Goal: Information Seeking & Learning: Compare options

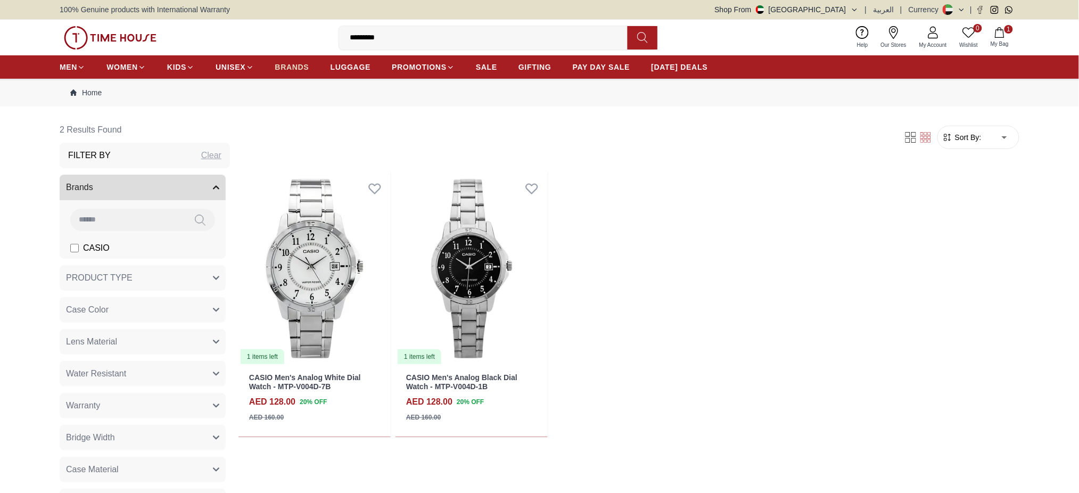
click at [287, 69] on span "BRANDS" at bounding box center [292, 67] width 34 height 11
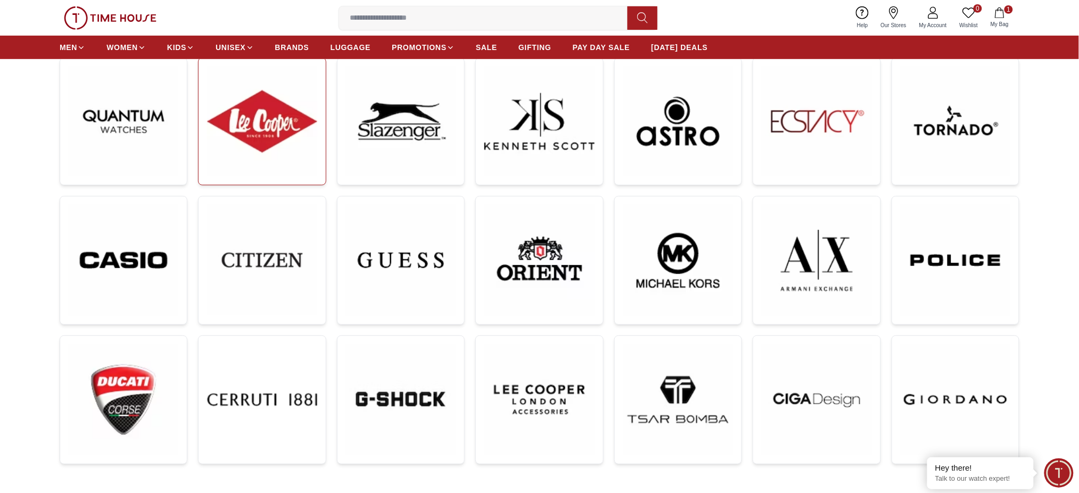
scroll to position [71, 0]
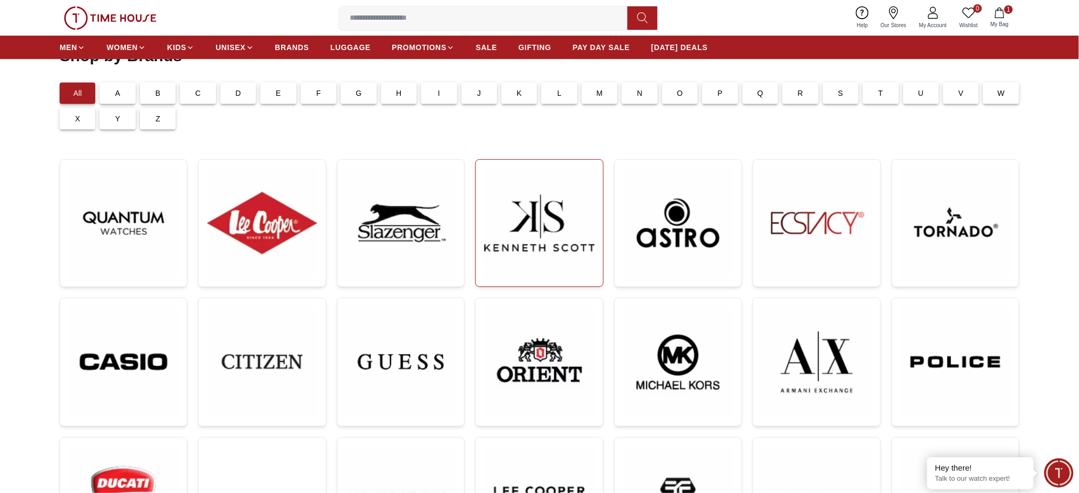
click at [576, 235] on img at bounding box center [540, 223] width 110 height 110
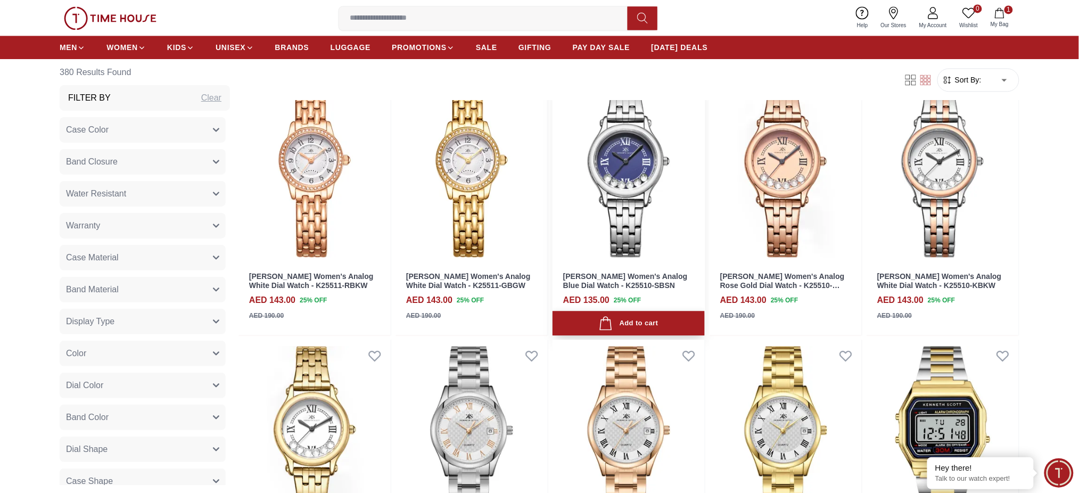
scroll to position [923, 0]
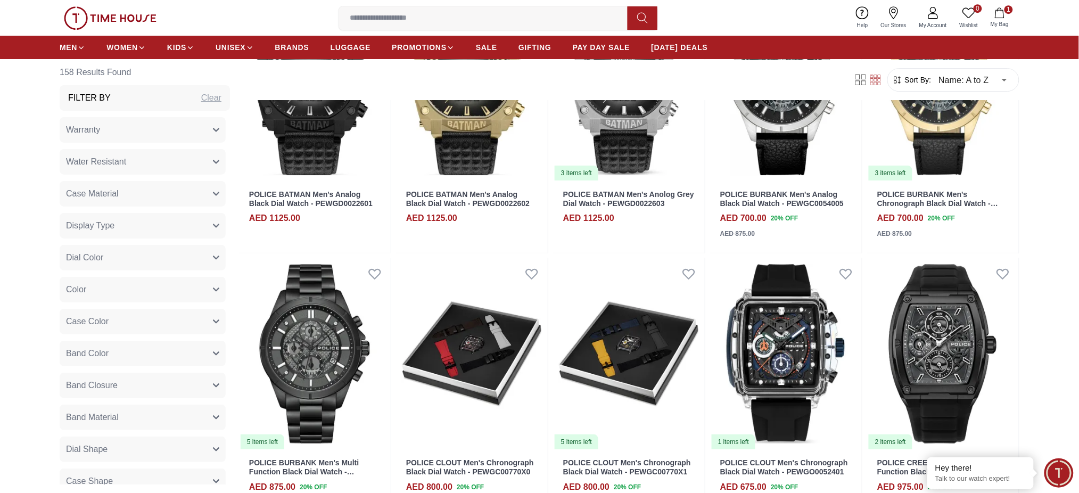
scroll to position [1278, 0]
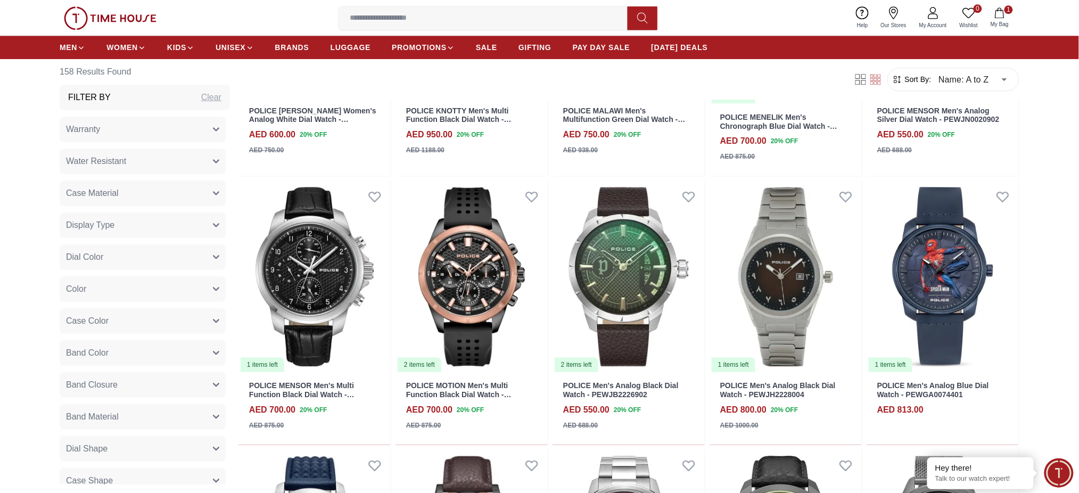
scroll to position [2484, 0]
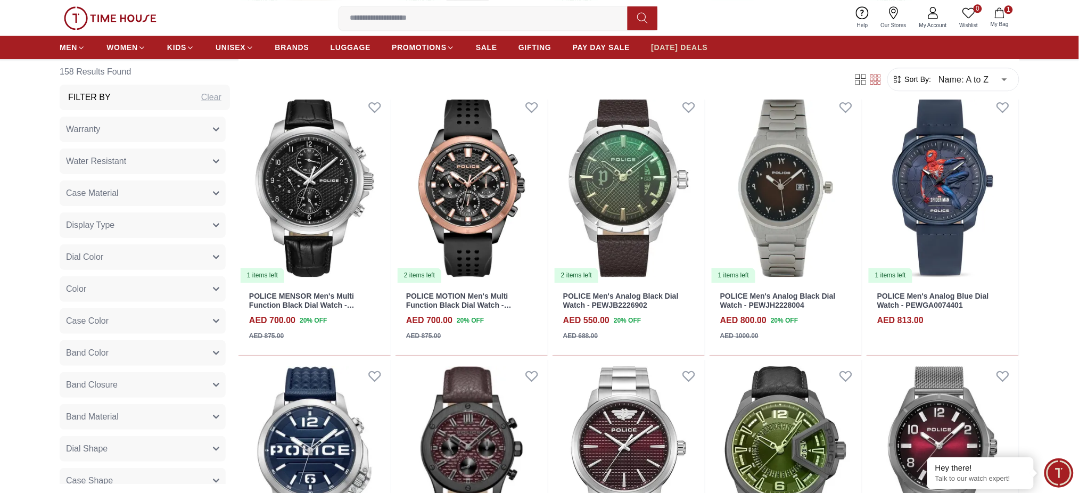
click at [685, 47] on span "[DATE] DEALS" at bounding box center [680, 47] width 56 height 11
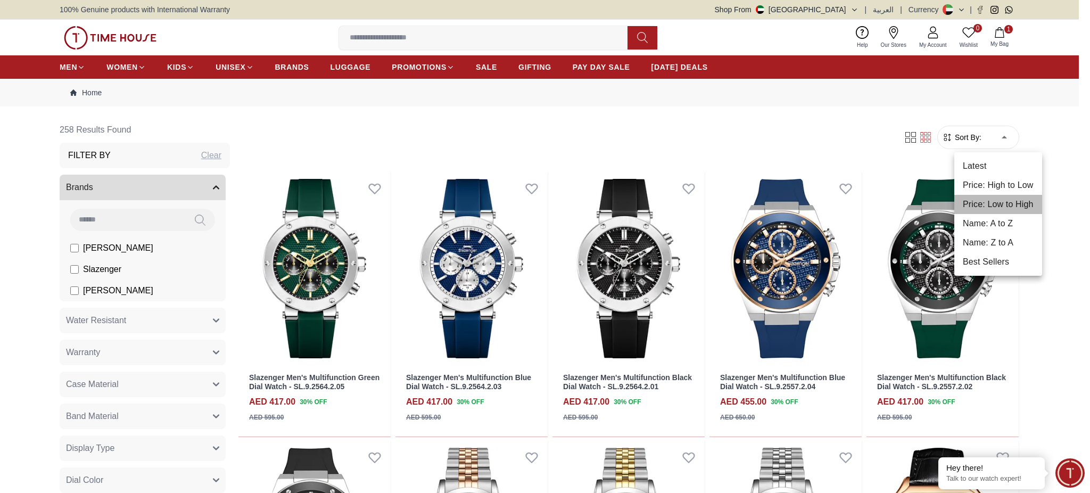
click at [989, 200] on li "Price: Low to High" at bounding box center [999, 204] width 88 height 19
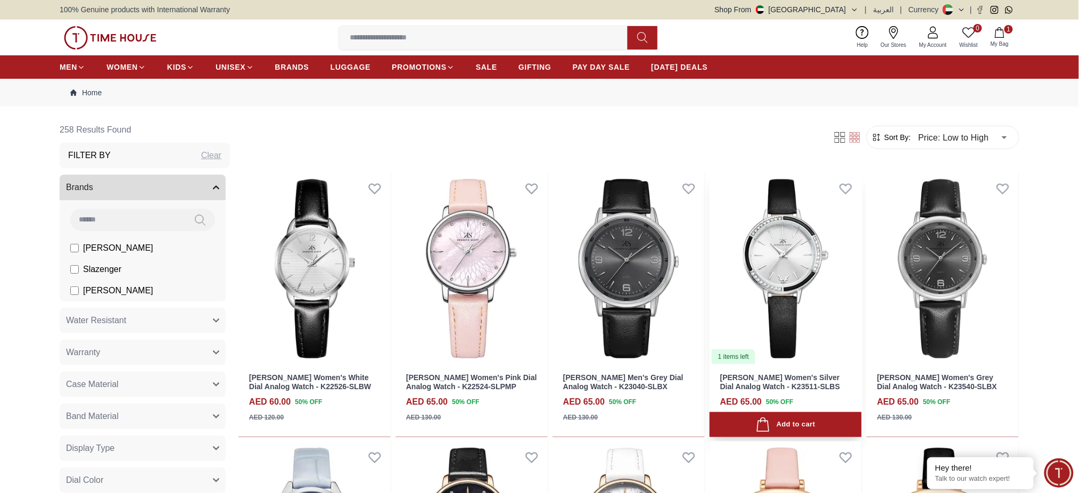
scroll to position [213, 0]
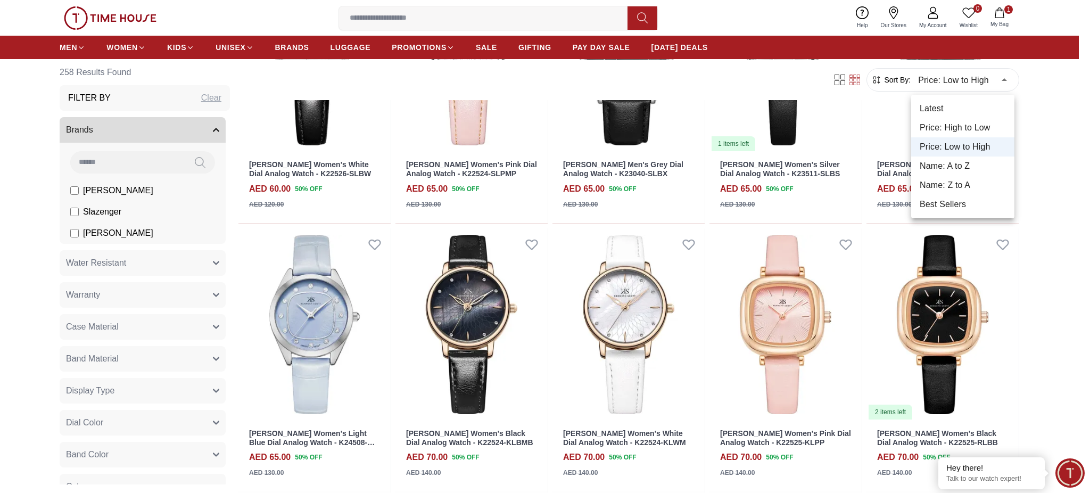
click at [954, 210] on li "Best Sellers" at bounding box center [963, 204] width 103 height 19
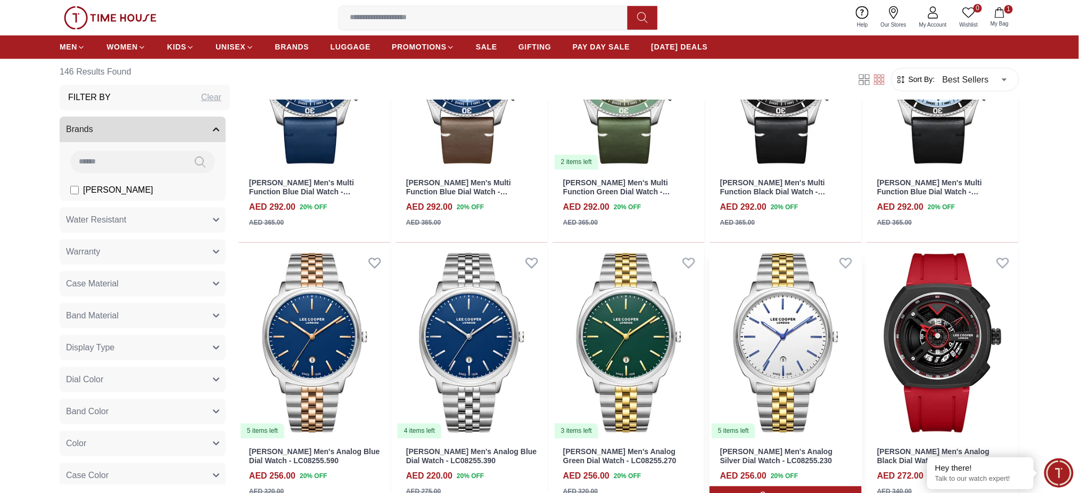
scroll to position [923, 0]
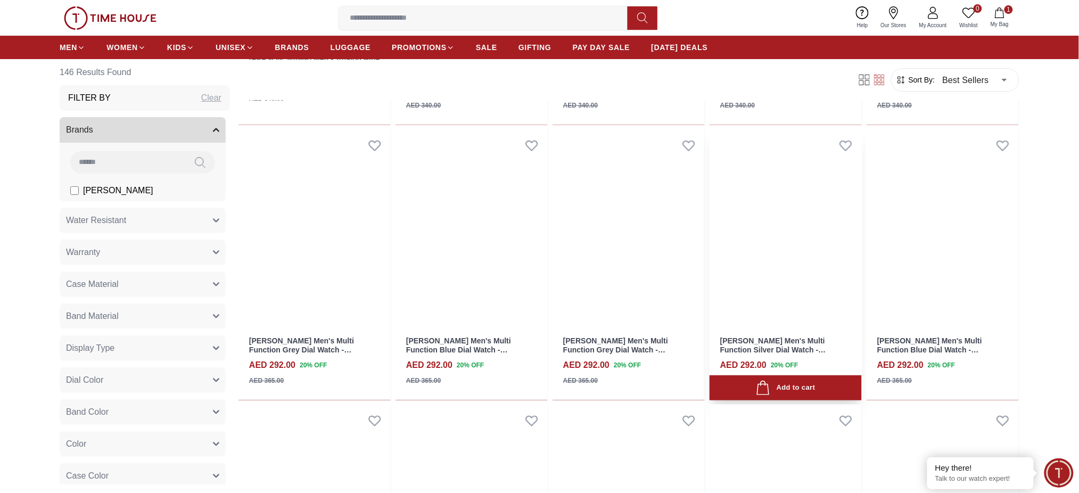
scroll to position [1491, 0]
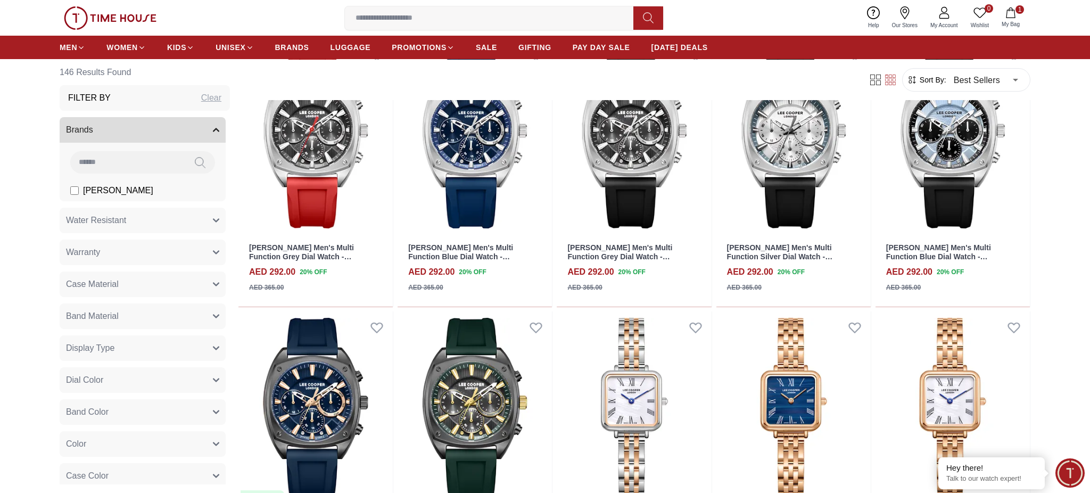
click at [1004, 79] on body "100% Genuine products with International Warranty Shop From [GEOGRAPHIC_DATA] |…" at bounding box center [545, 434] width 1090 height 3851
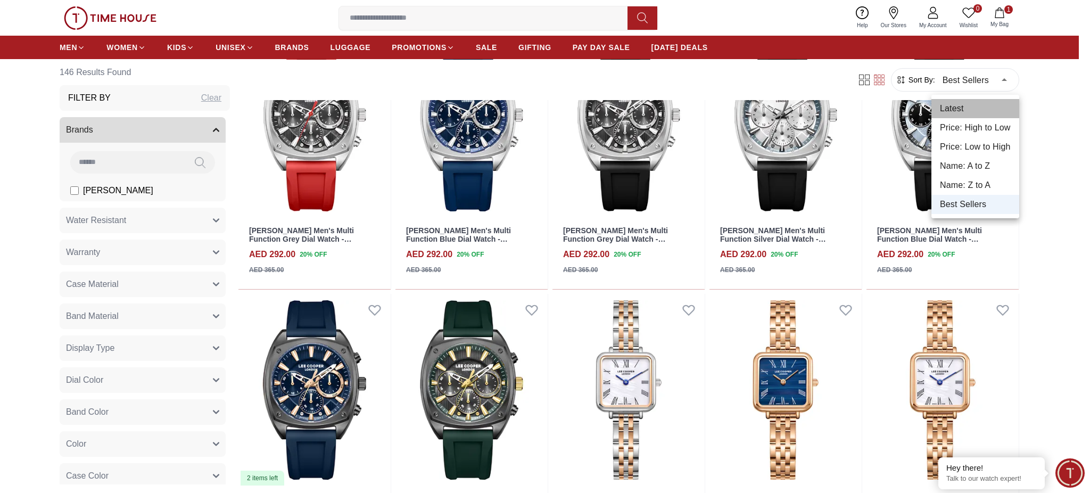
click at [977, 103] on li "Latest" at bounding box center [976, 108] width 88 height 19
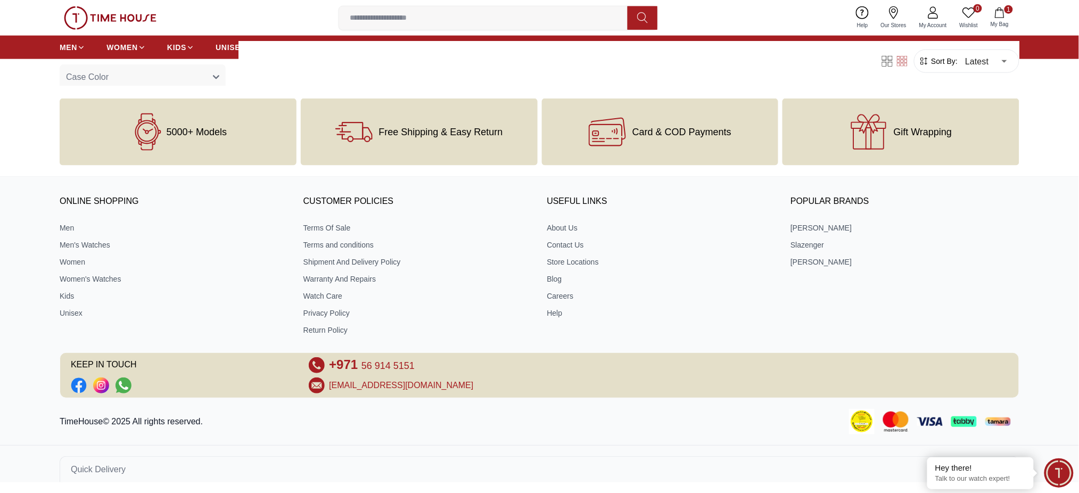
scroll to position [456, 0]
type input "*"
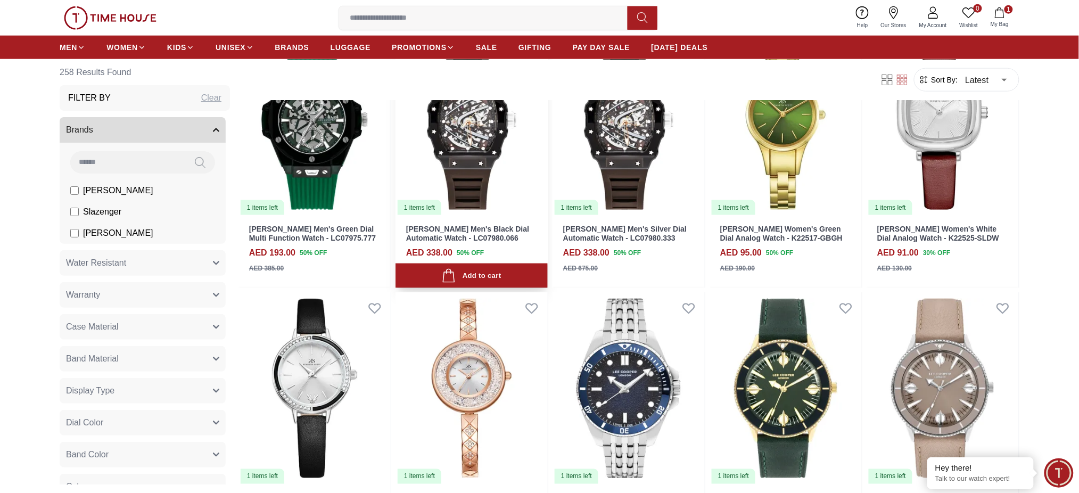
scroll to position [639, 0]
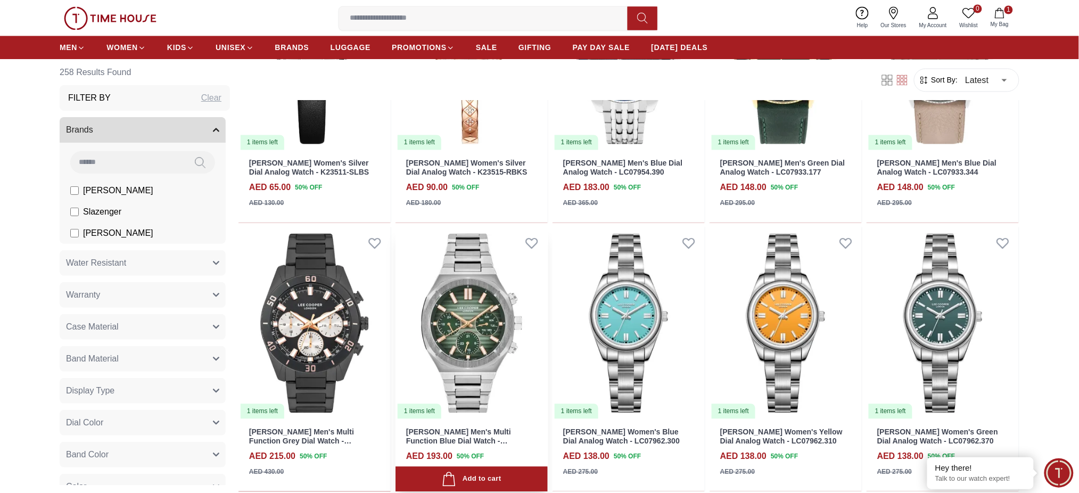
scroll to position [923, 0]
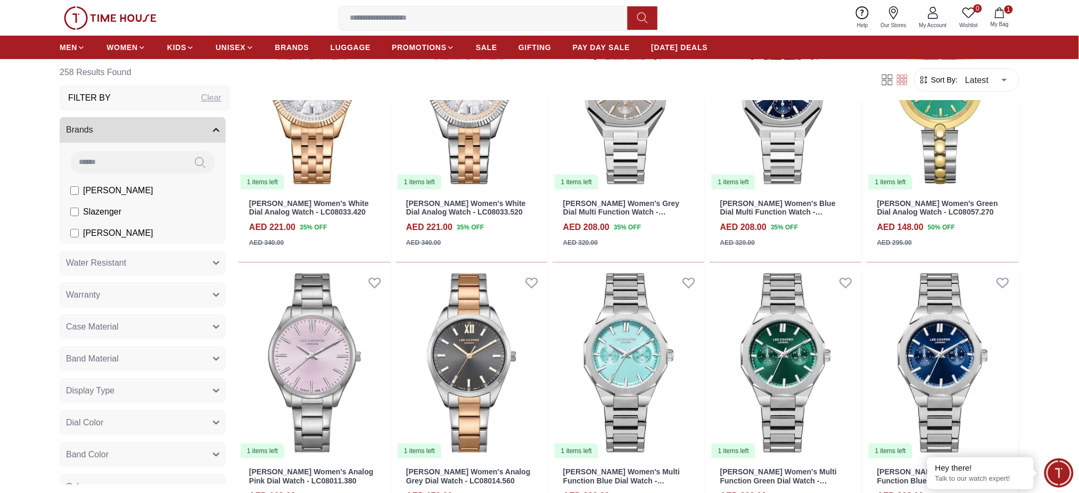
scroll to position [1632, 0]
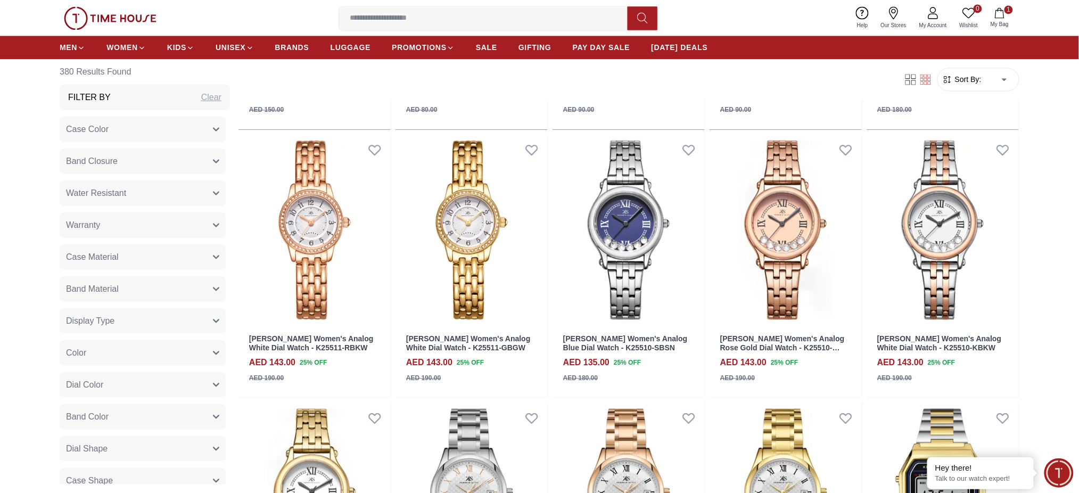
scroll to position [781, 0]
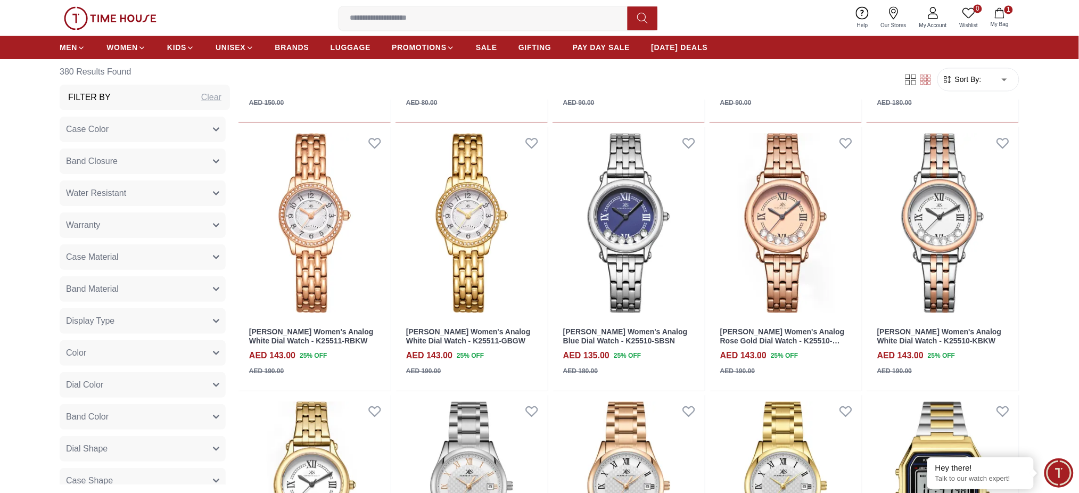
click at [1006, 78] on body "100% Genuine products with International Warranty Shop From [GEOGRAPHIC_DATA] |…" at bounding box center [539, 285] width 1079 height 2133
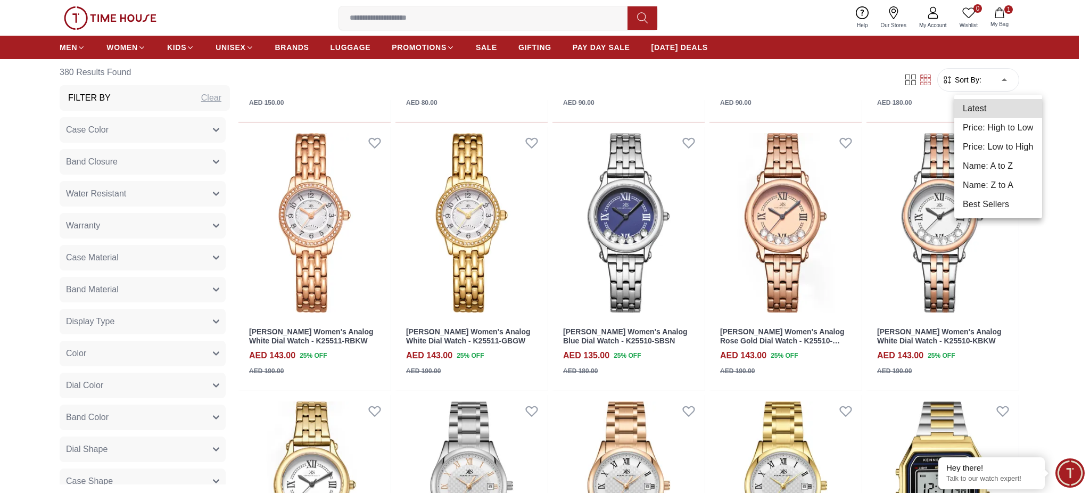
click at [991, 125] on li "Price: High to Low" at bounding box center [999, 127] width 88 height 19
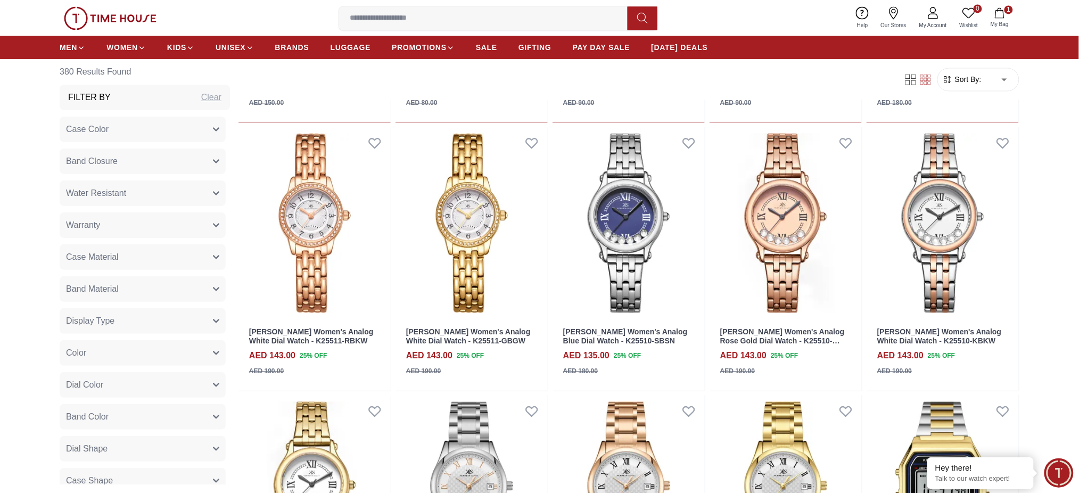
type input "*"
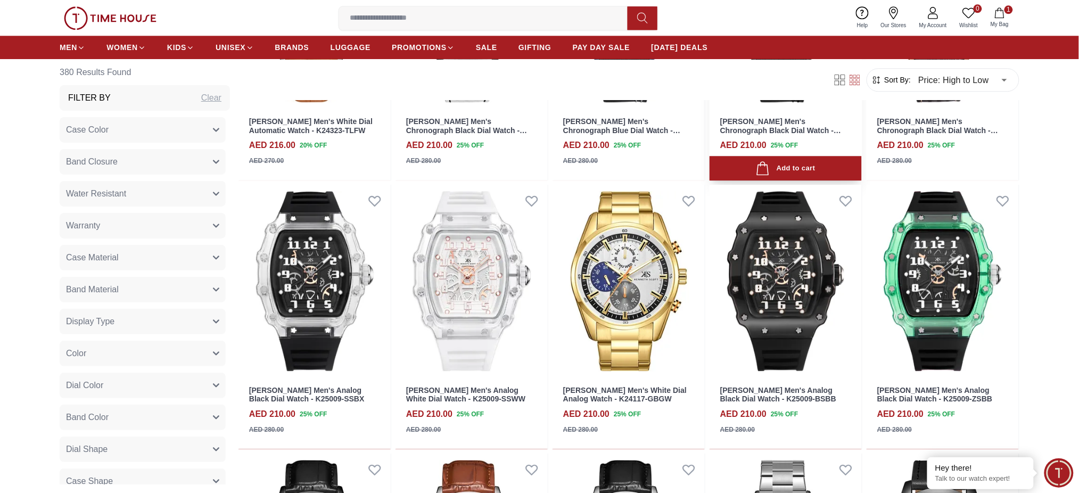
scroll to position [993, 0]
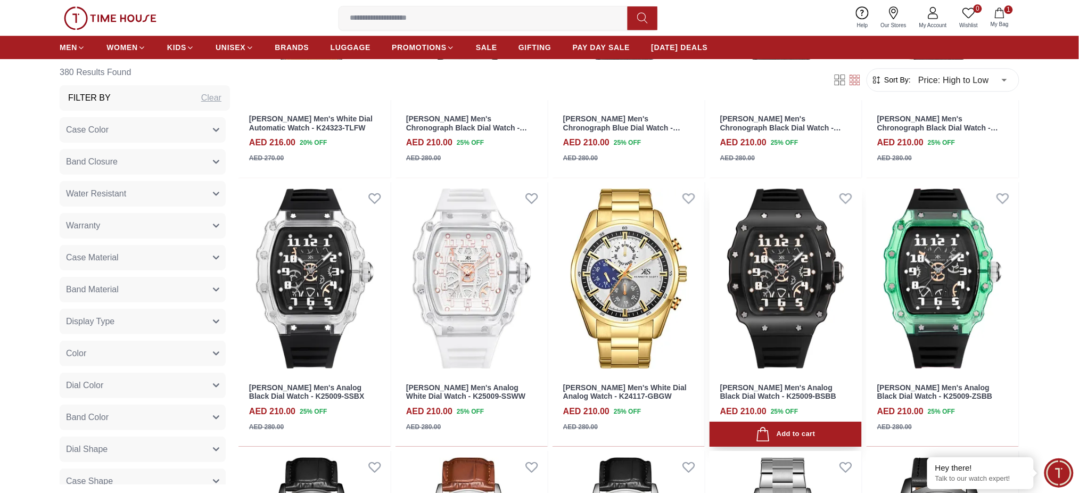
click at [789, 232] on img at bounding box center [786, 278] width 152 height 192
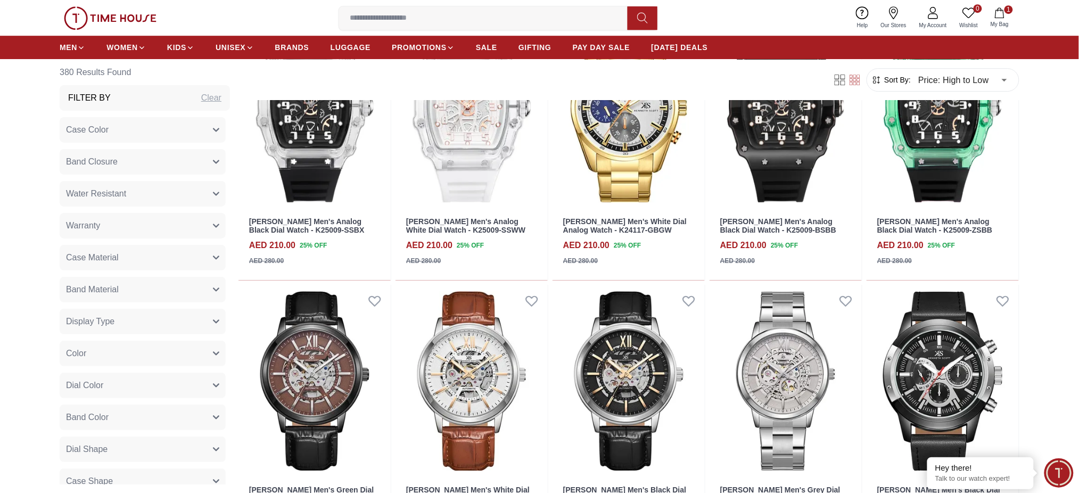
scroll to position [1278, 0]
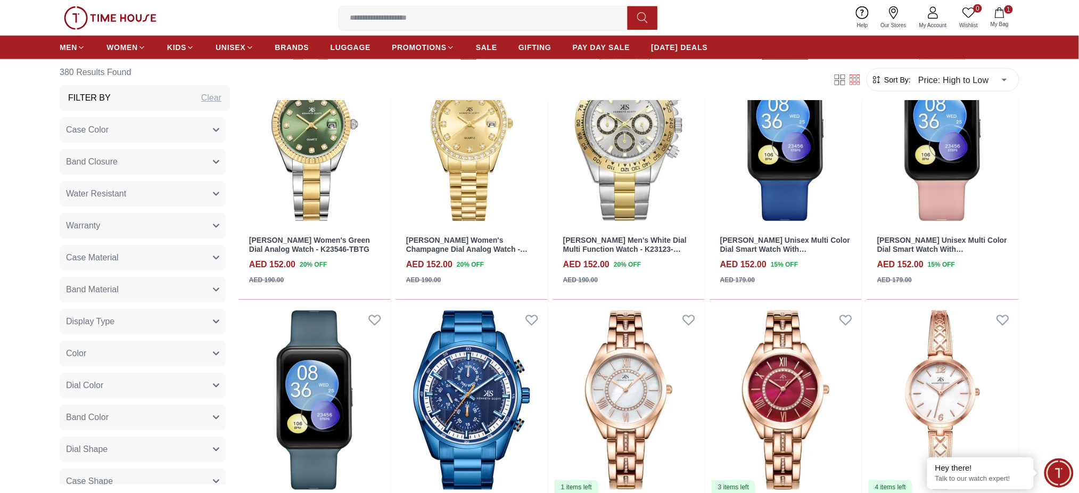
scroll to position [3407, 0]
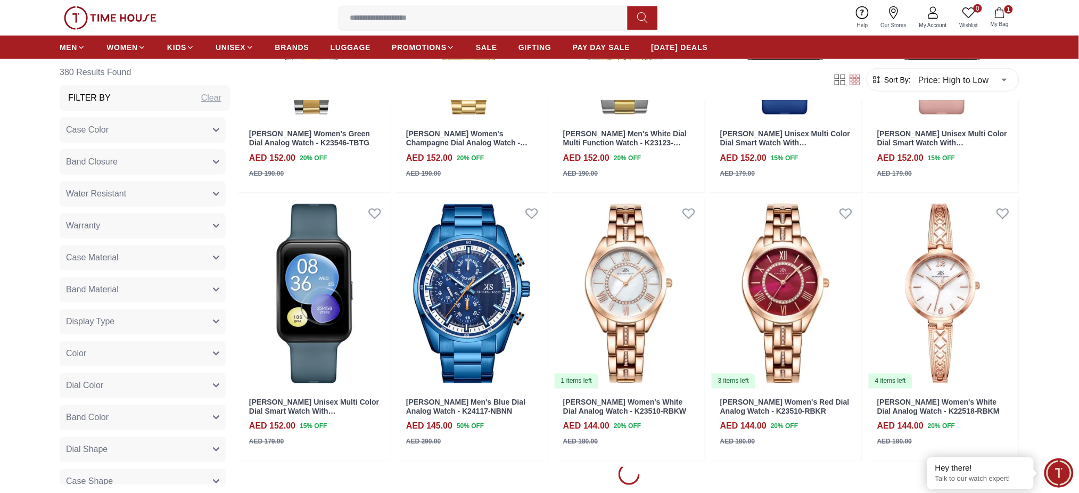
scroll to position [3549, 0]
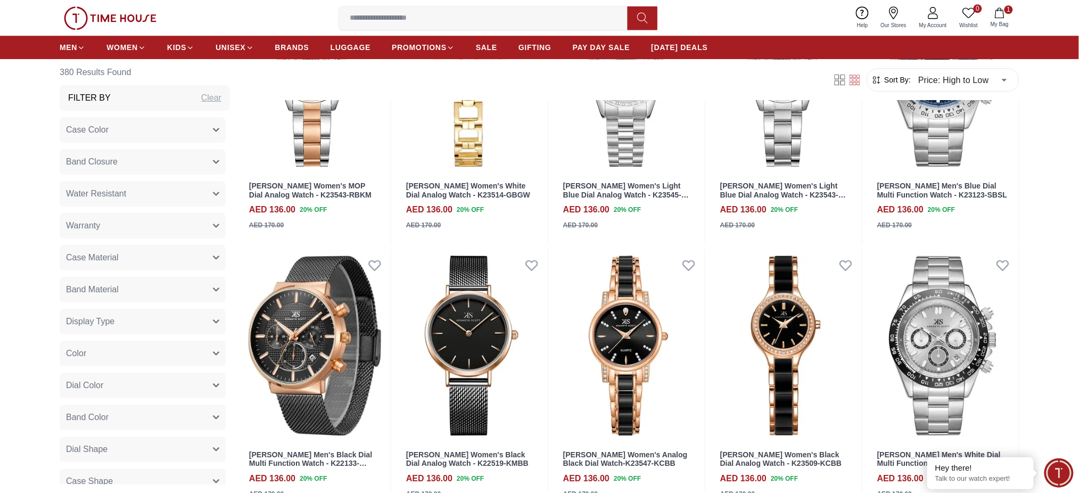
scroll to position [5537, 0]
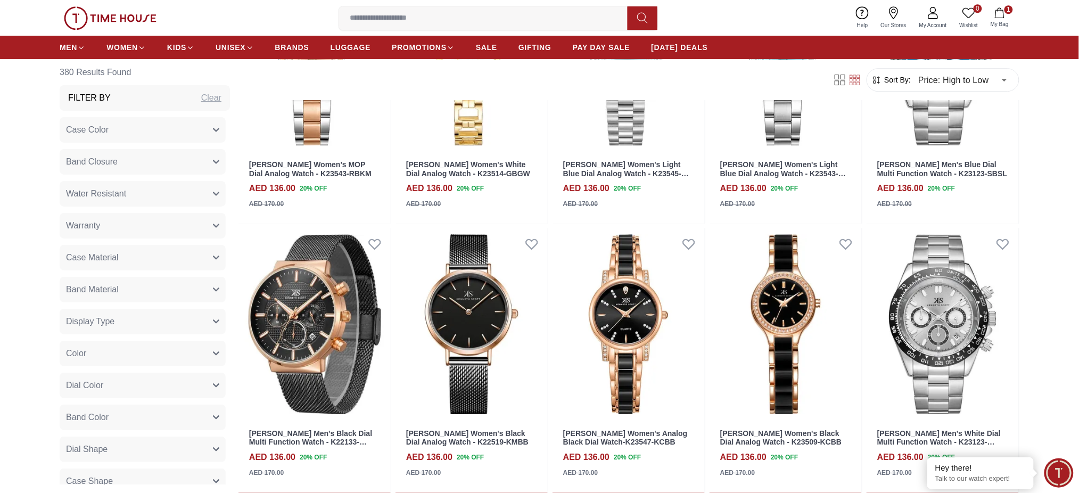
scroll to position [5608, 0]
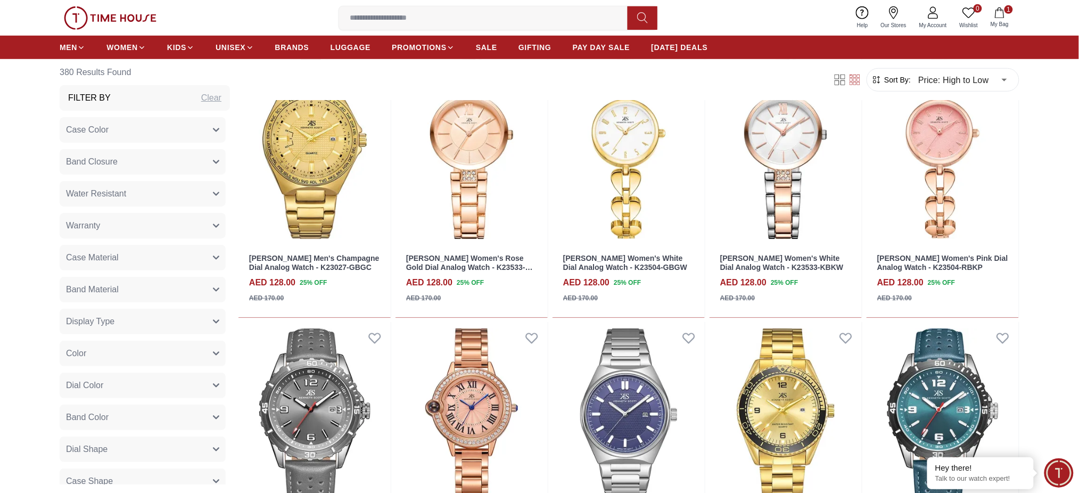
scroll to position [7808, 0]
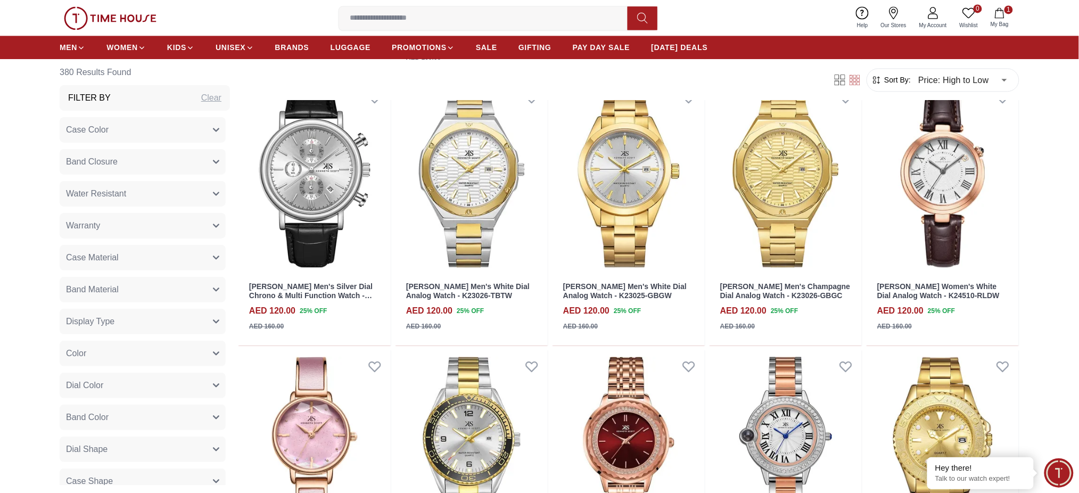
scroll to position [9909, 0]
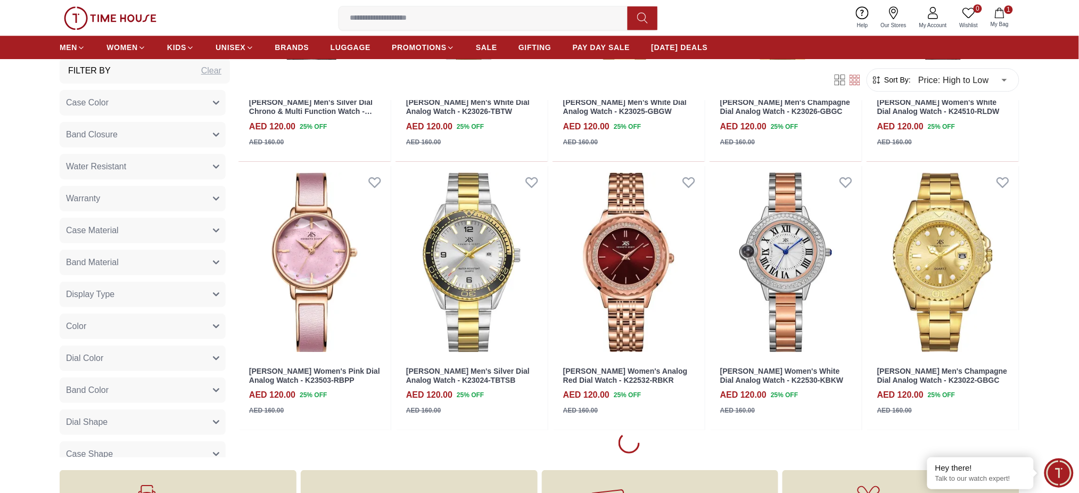
scroll to position [10009, 0]
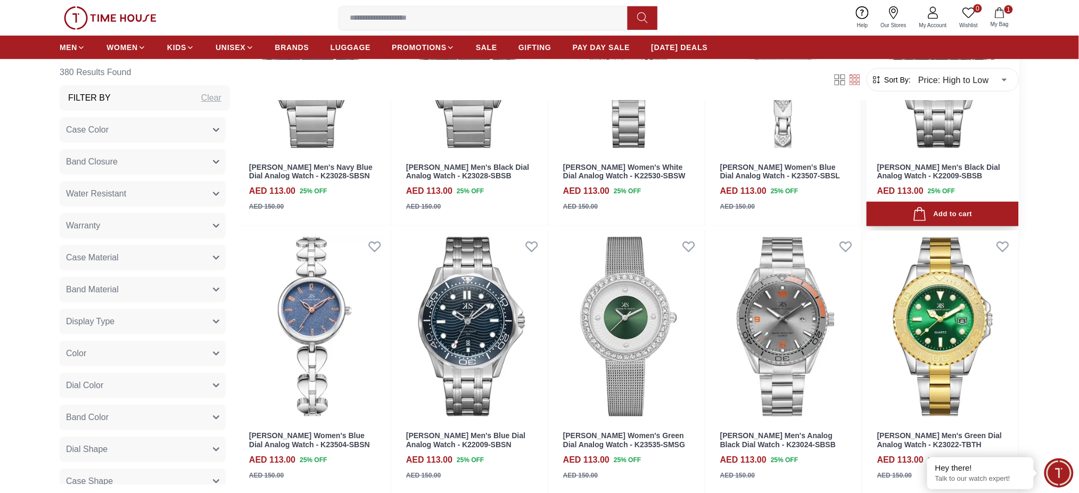
scroll to position [11997, 0]
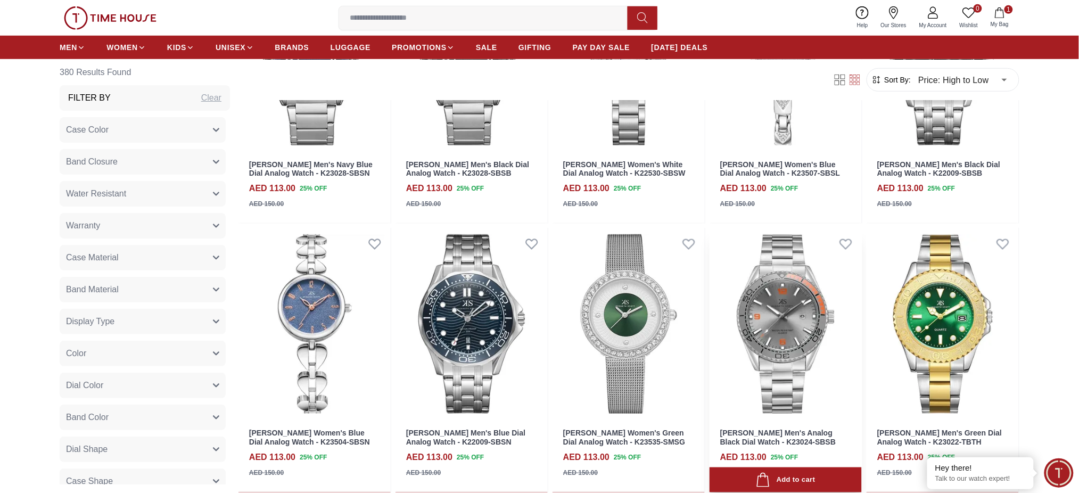
click at [836, 333] on img at bounding box center [786, 324] width 152 height 192
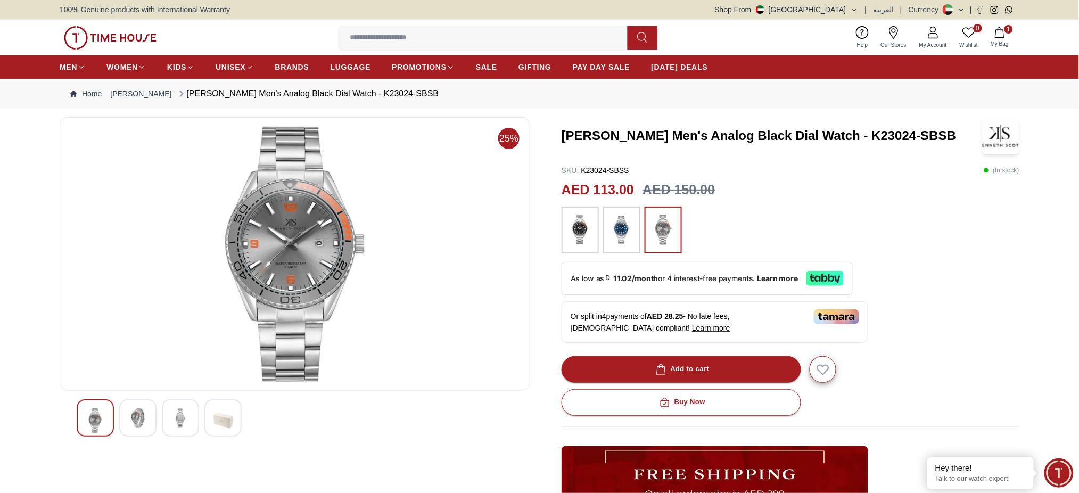
click at [141, 425] on img at bounding box center [137, 417] width 19 height 19
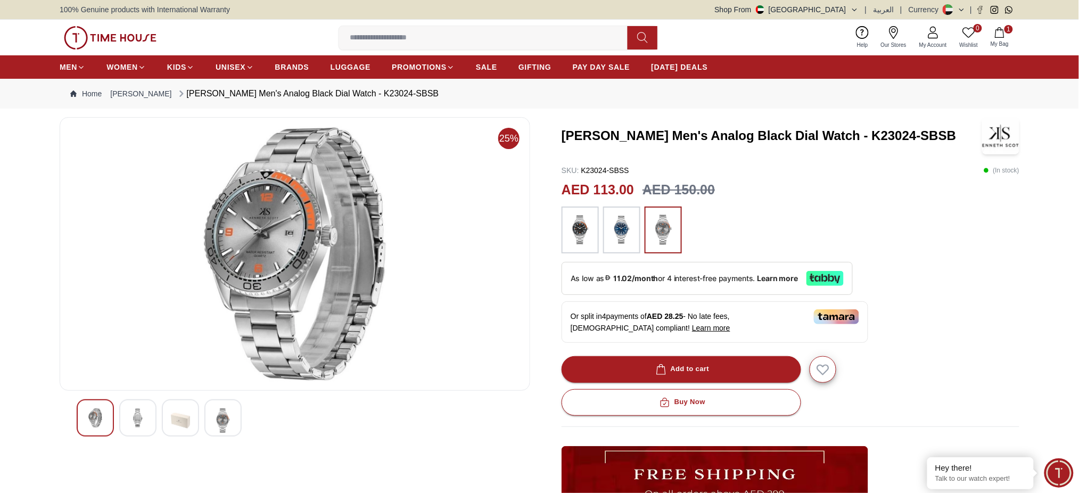
click at [206, 423] on div at bounding box center [222, 417] width 37 height 37
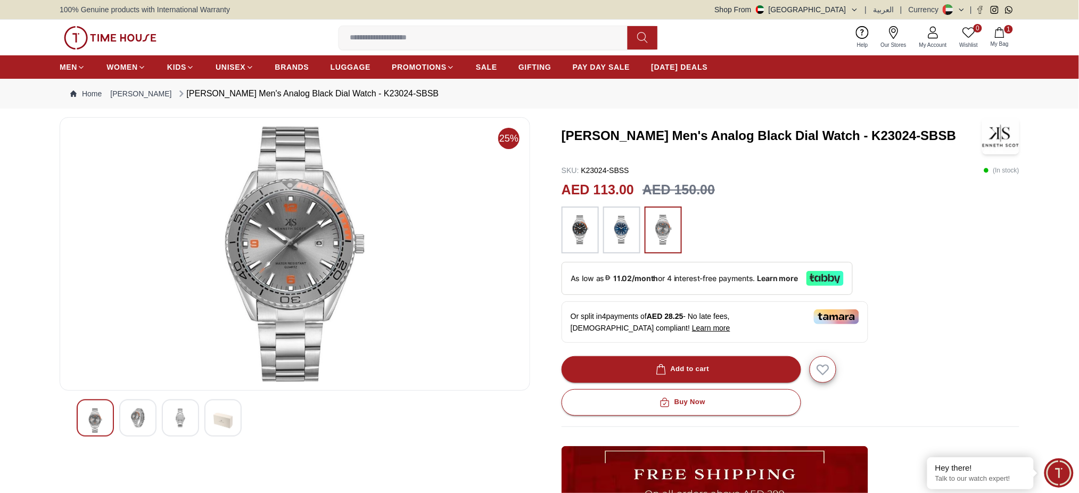
click at [194, 422] on div at bounding box center [180, 417] width 37 height 37
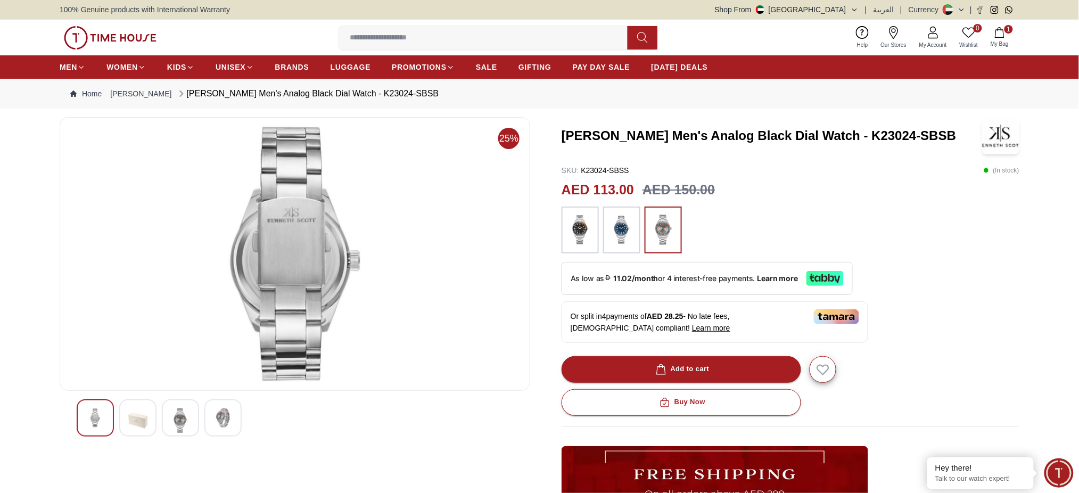
click at [139, 422] on img at bounding box center [137, 420] width 19 height 24
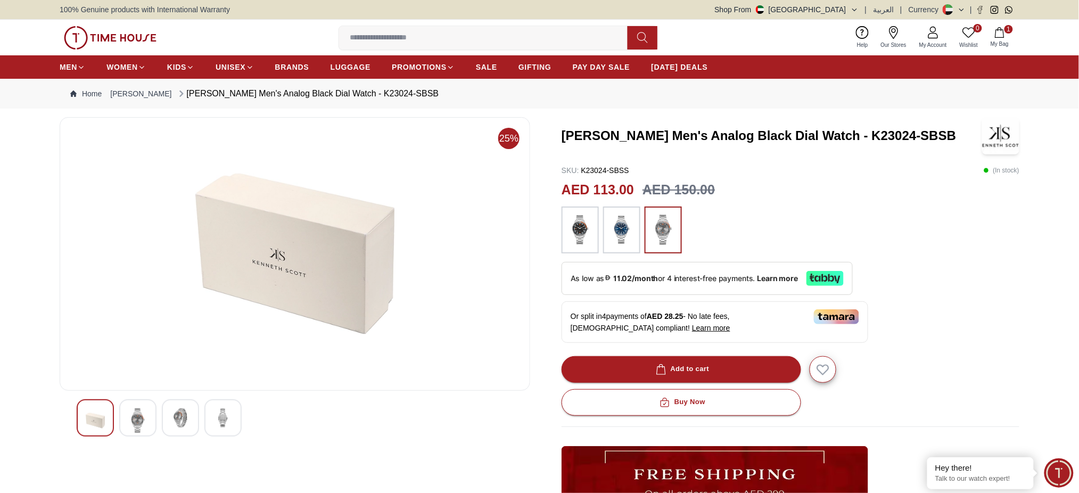
click at [116, 422] on div at bounding box center [295, 417] width 437 height 37
click at [138, 421] on img at bounding box center [137, 420] width 19 height 24
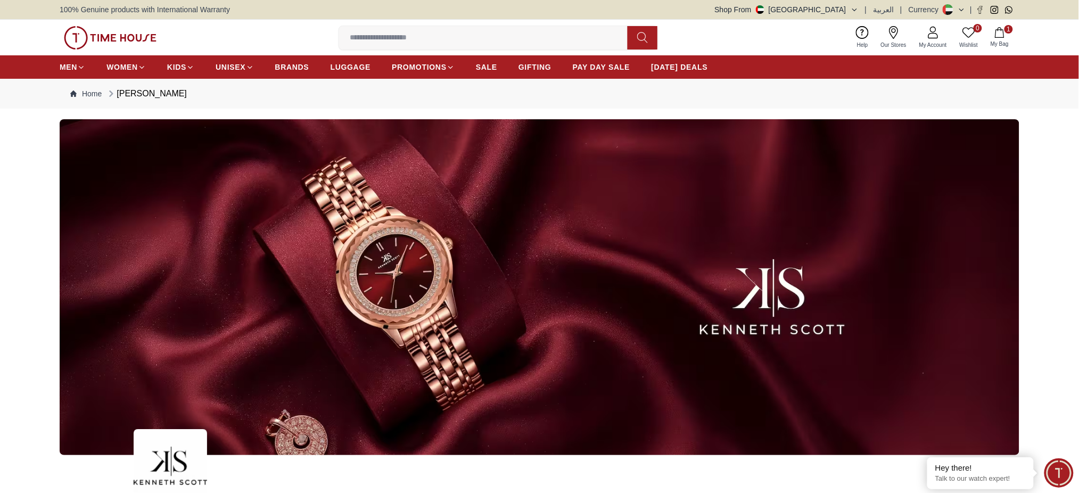
scroll to position [1479, 0]
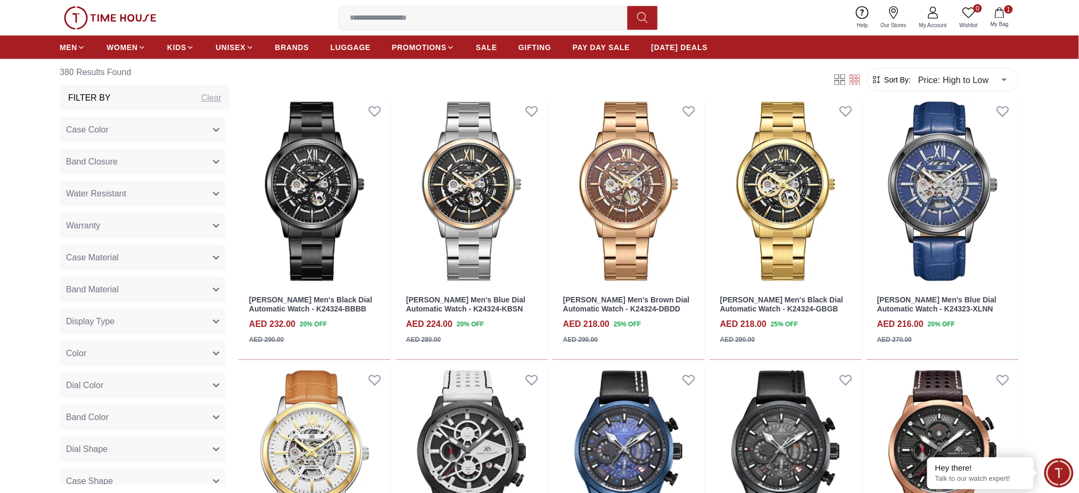
scroll to position [639, 0]
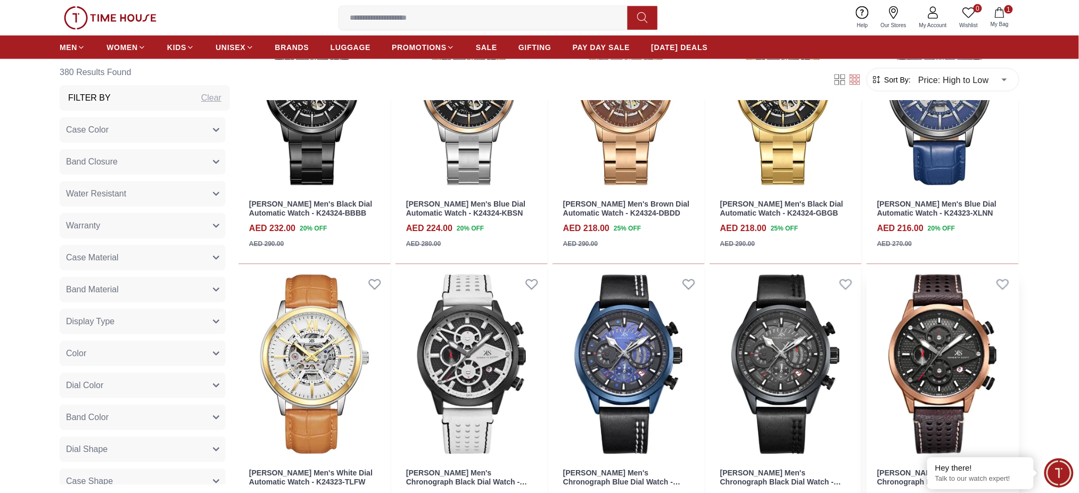
click at [932, 381] on img at bounding box center [943, 364] width 152 height 192
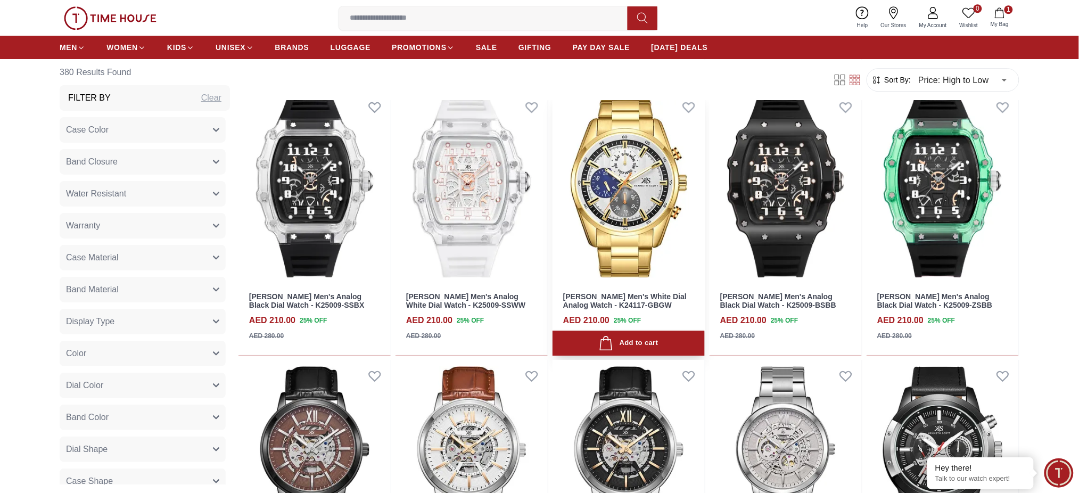
scroll to position [1206, 0]
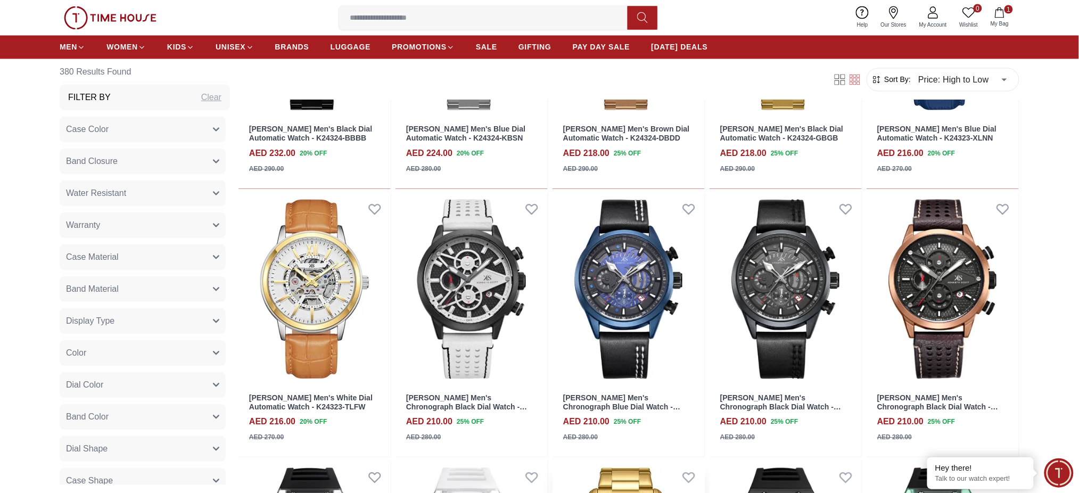
scroll to position [710, 0]
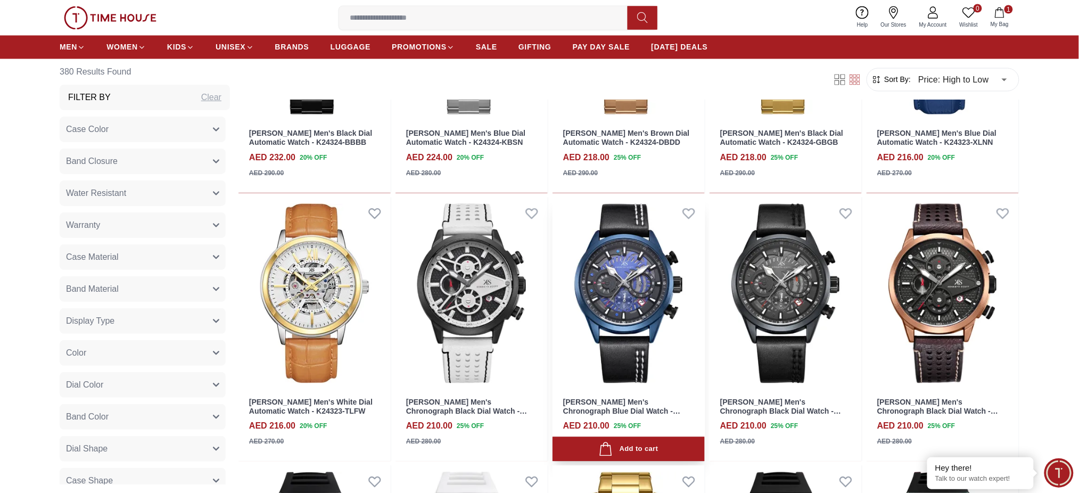
click at [665, 274] on img at bounding box center [629, 294] width 152 height 192
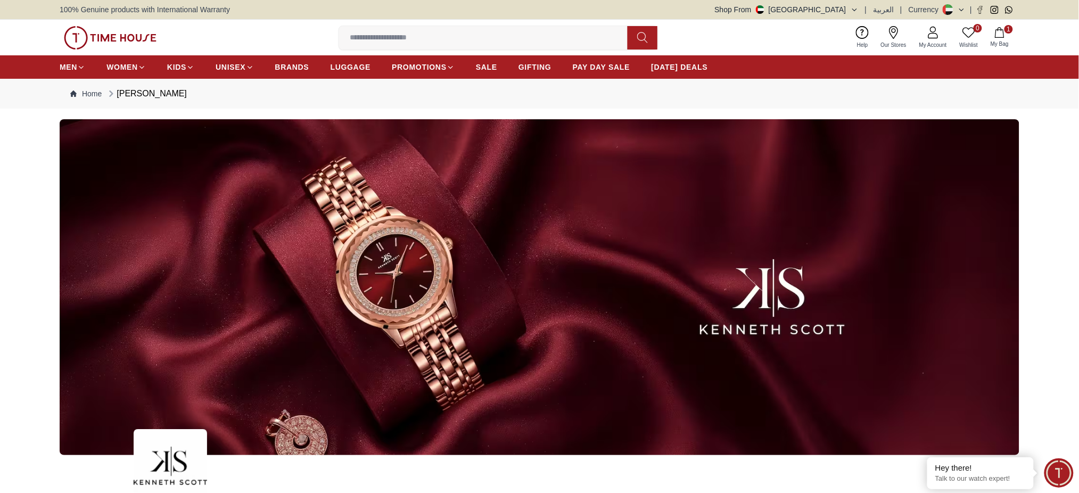
scroll to position [522, 0]
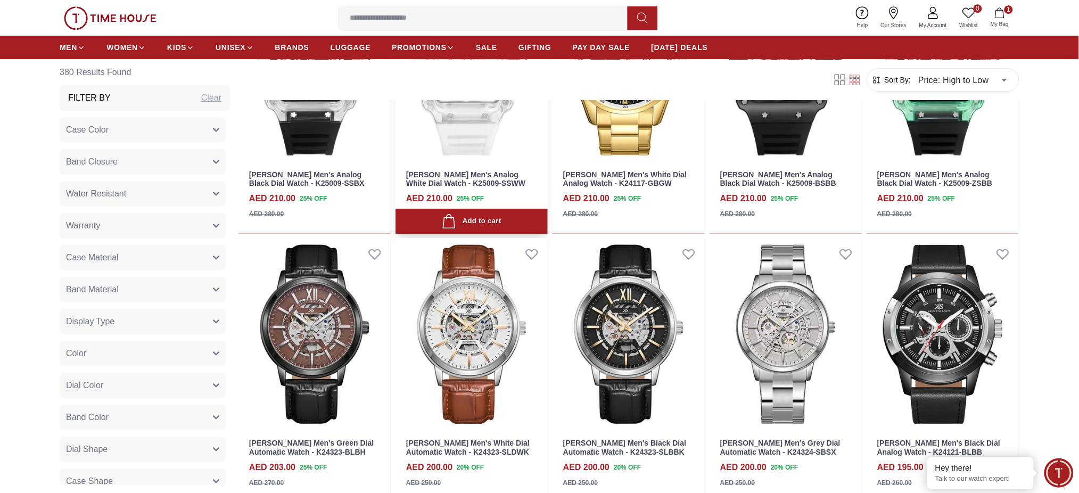
scroll to position [1349, 0]
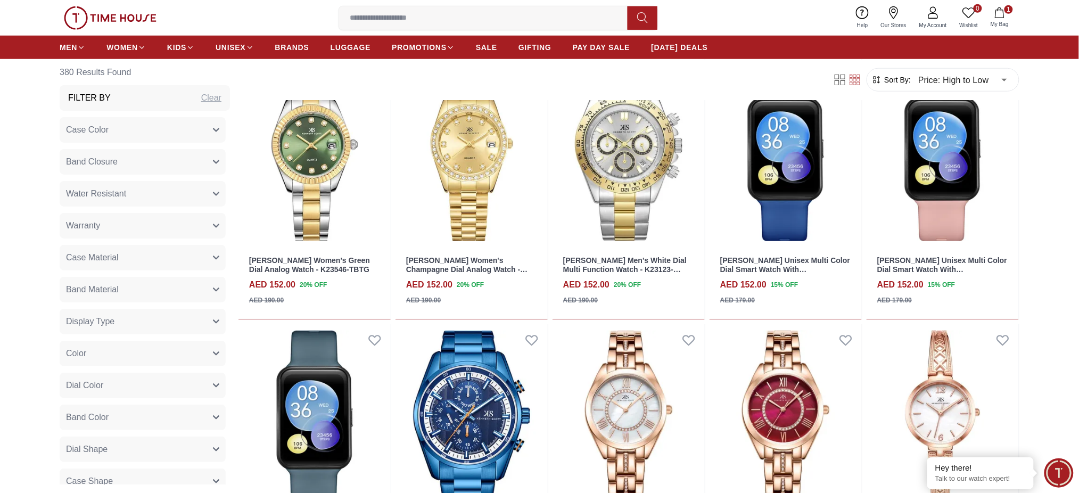
scroll to position [3407, 0]
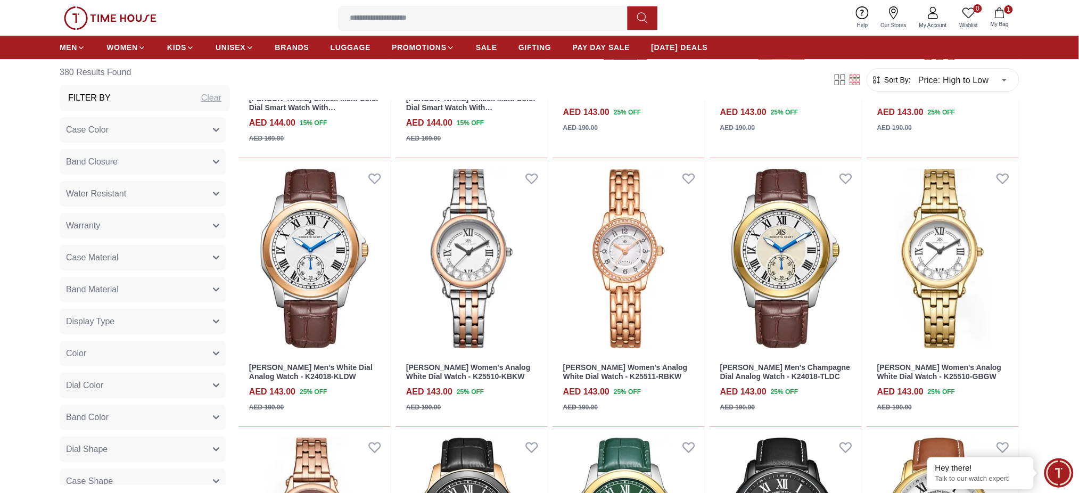
scroll to position [4385, 0]
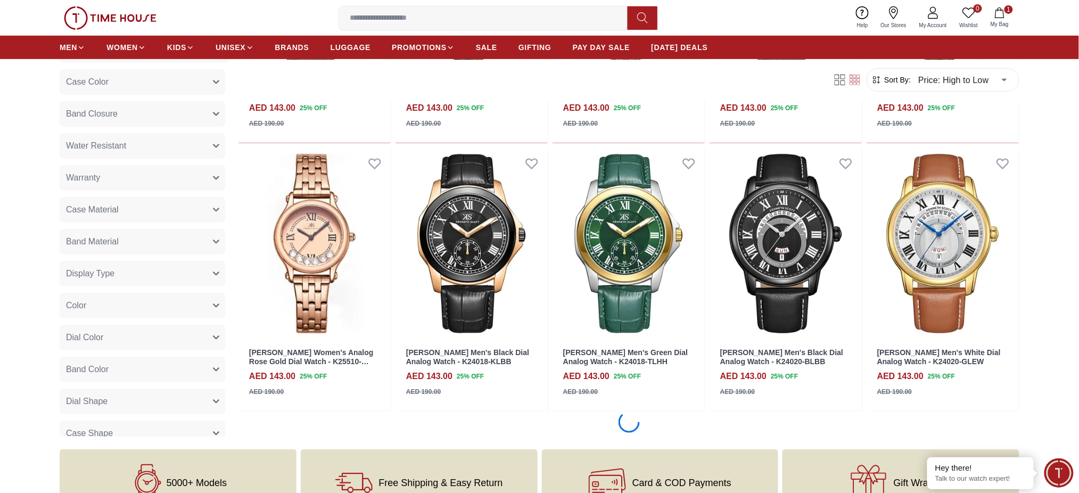
scroll to position [4662, 0]
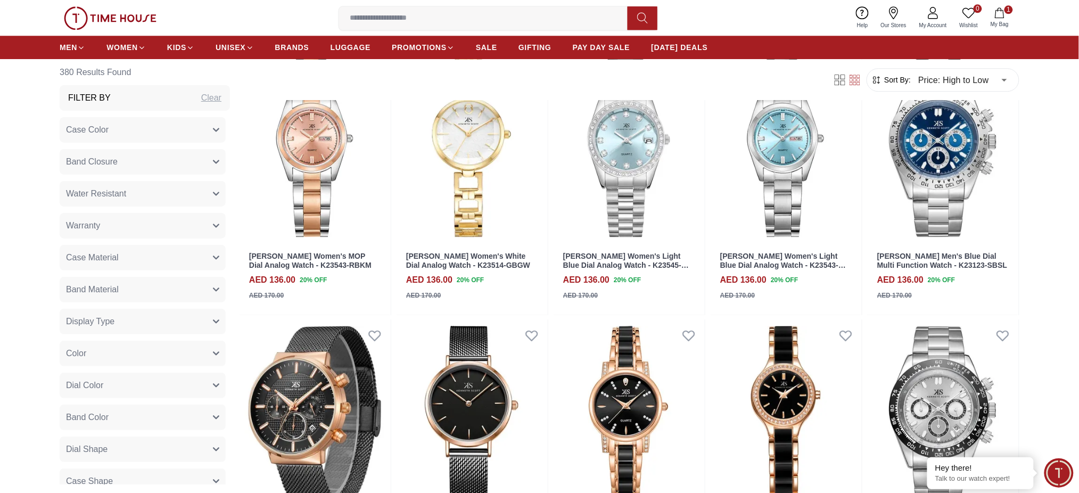
scroll to position [5466, 0]
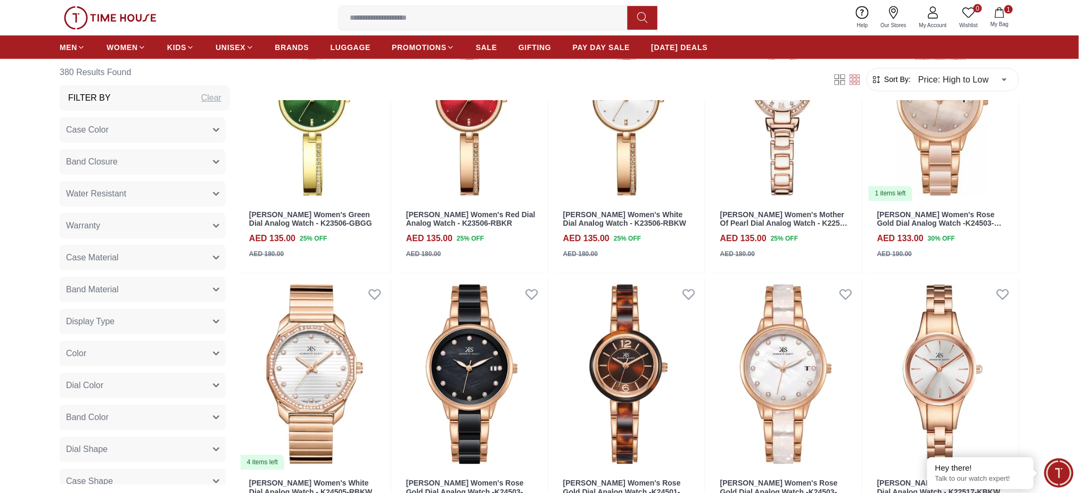
scroll to position [6744, 0]
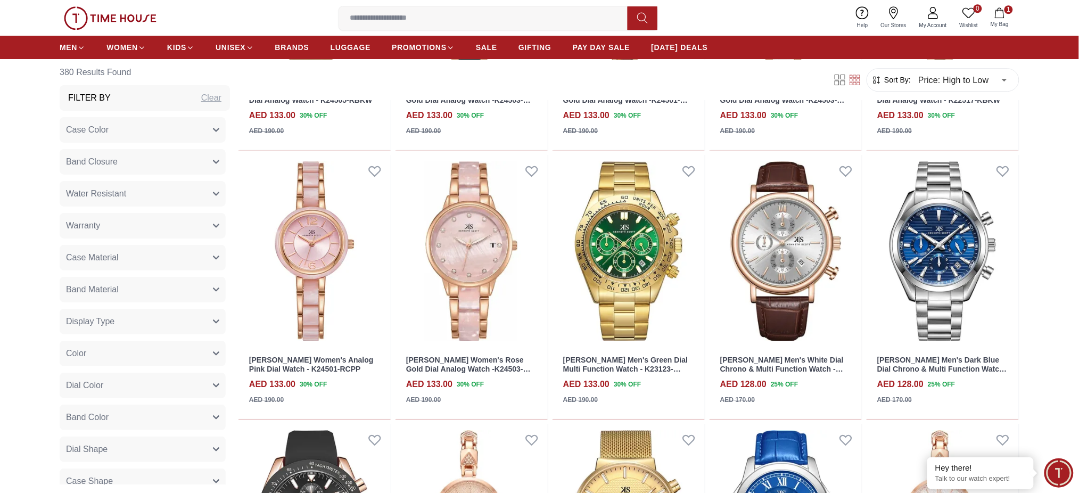
scroll to position [6957, 0]
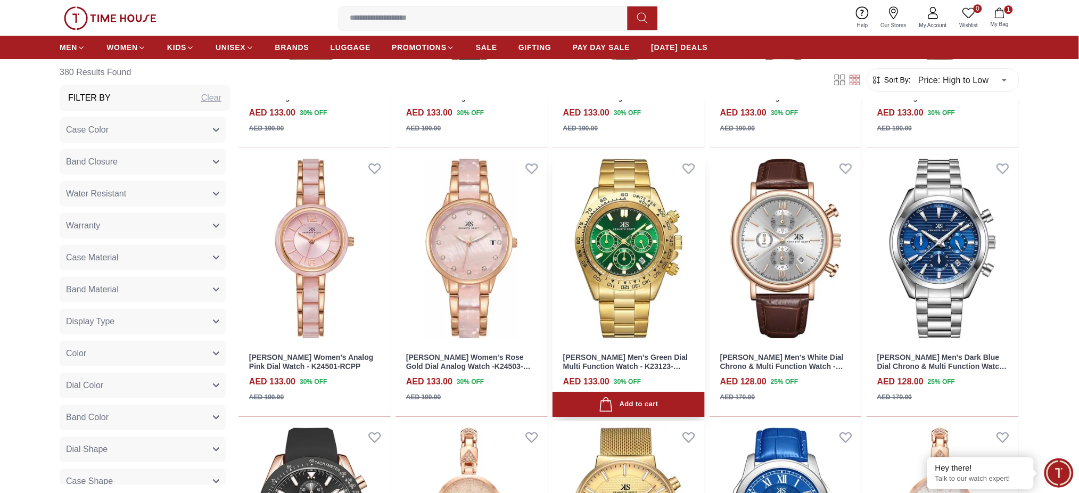
click at [620, 217] on img at bounding box center [629, 248] width 152 height 192
